Goal: Find contact information: Find contact information

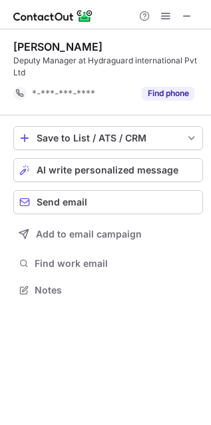
scroll to position [281, 211]
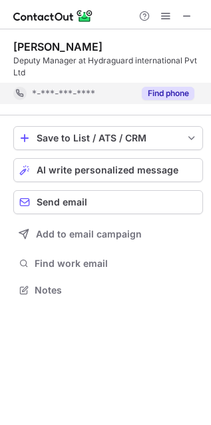
click at [155, 91] on button "Find phone" at bounding box center [168, 93] width 53 height 13
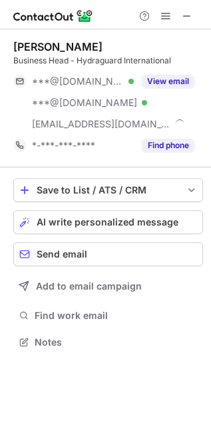
scroll to position [332, 211]
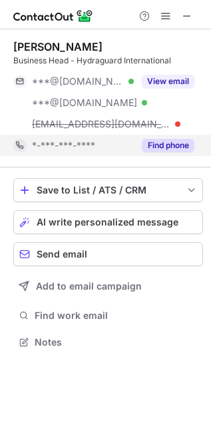
click at [151, 145] on button "Find phone" at bounding box center [168, 145] width 53 height 13
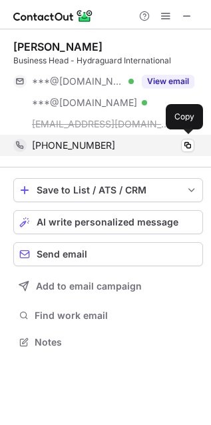
click at [179, 147] on div "+919940185068" at bounding box center [113, 145] width 163 height 12
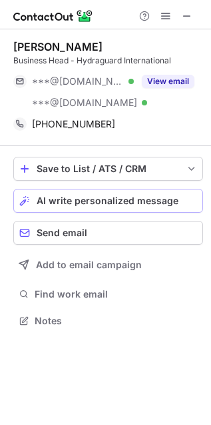
scroll to position [311, 211]
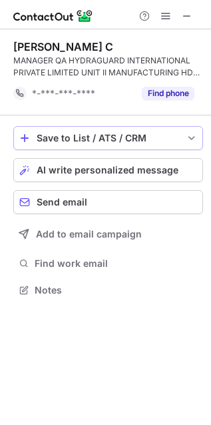
scroll to position [281, 211]
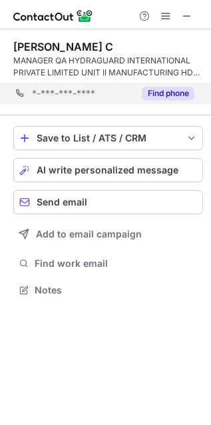
click at [203, 99] on div "*-***-***-**** Find phone" at bounding box center [108, 93] width 190 height 21
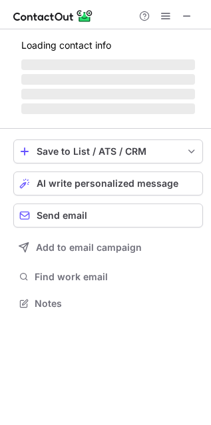
scroll to position [323, 211]
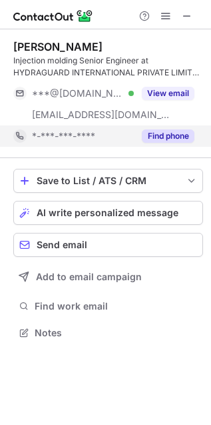
click at [178, 131] on button "Find phone" at bounding box center [168, 135] width 53 height 13
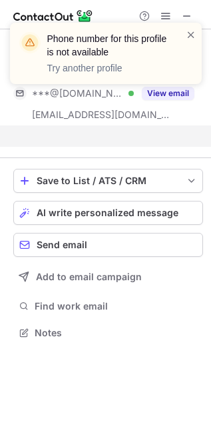
scroll to position [7, 7]
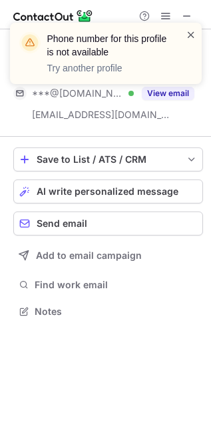
click at [194, 39] on span at bounding box center [191, 34] width 11 height 13
